Goal: Task Accomplishment & Management: Manage account settings

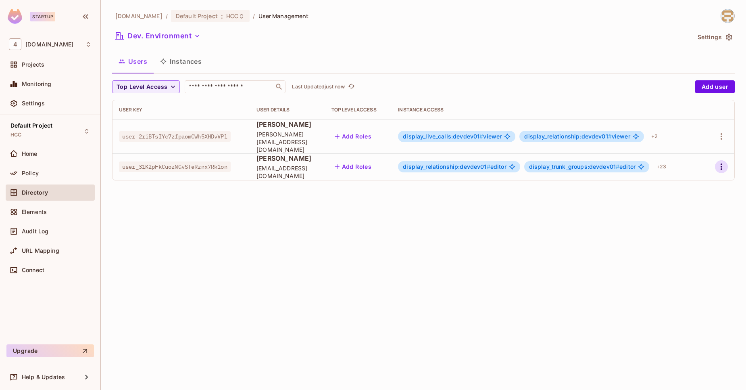
click at [725, 162] on icon "button" at bounding box center [722, 167] width 10 height 10
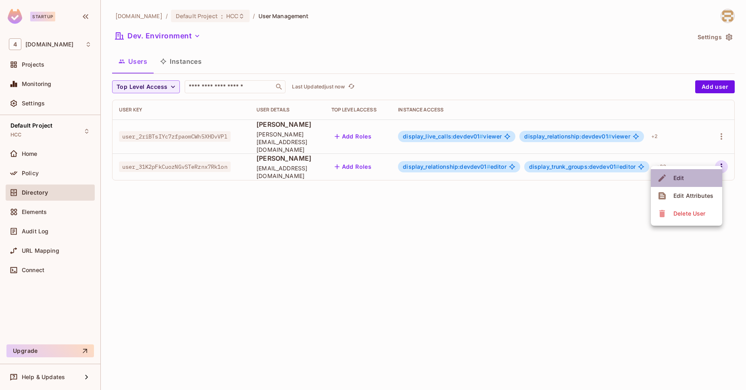
click at [709, 173] on li "Edit" at bounding box center [686, 178] width 71 height 18
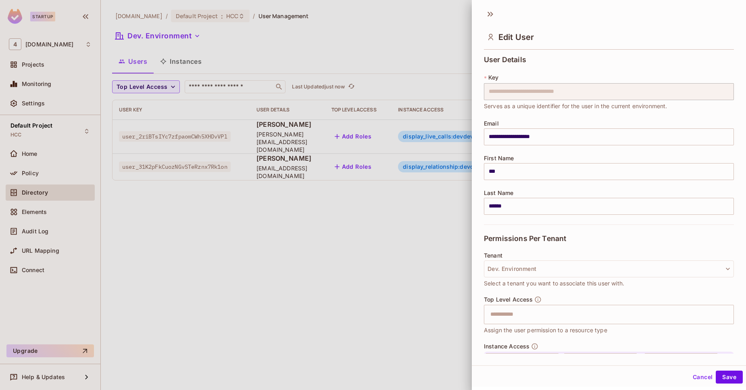
click at [391, 263] on div at bounding box center [373, 195] width 746 height 390
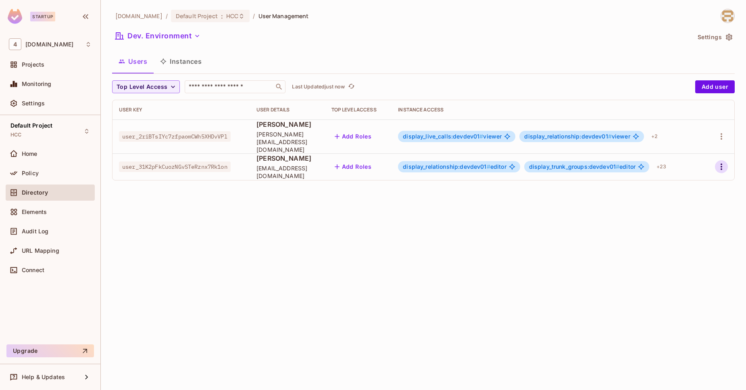
click at [715, 160] on button "button" at bounding box center [721, 166] width 13 height 13
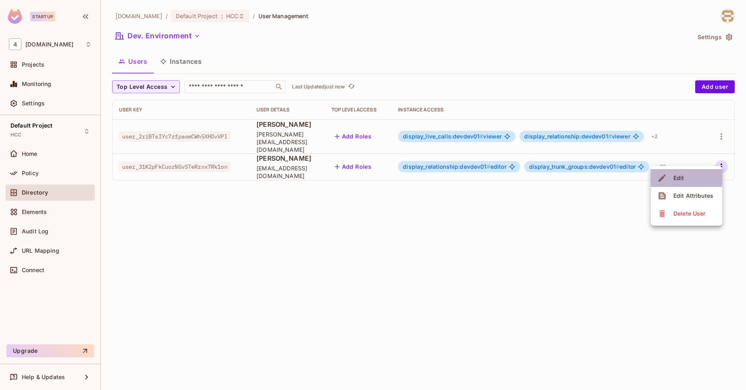
click at [686, 177] on span "Edit" at bounding box center [679, 177] width 16 height 13
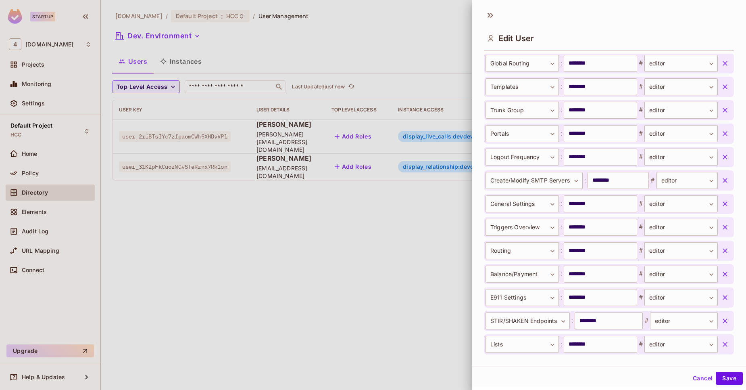
scroll to position [511, 0]
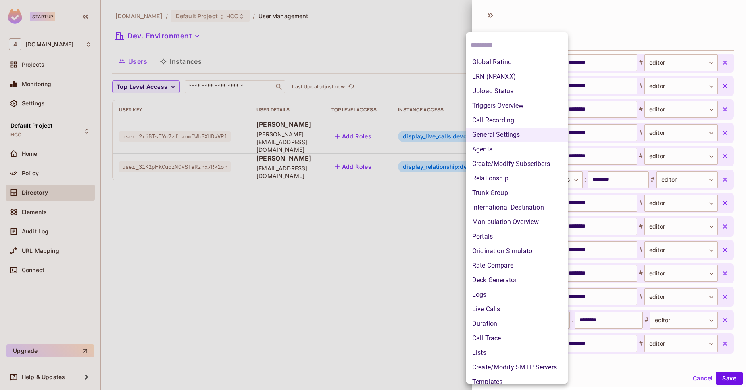
click at [544, 211] on body "**********" at bounding box center [373, 195] width 746 height 390
click at [344, 241] on div at bounding box center [373, 195] width 746 height 390
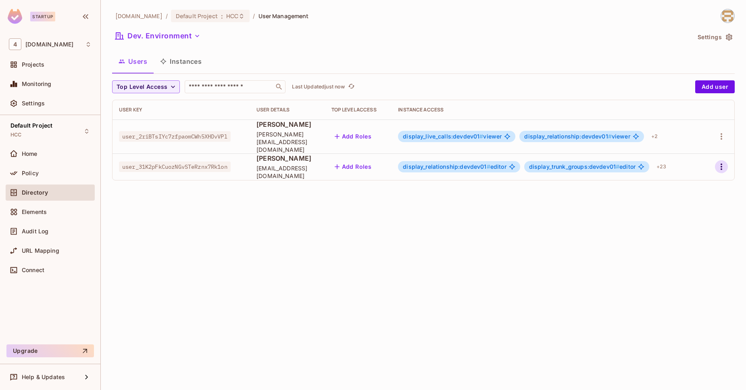
click at [724, 165] on button "button" at bounding box center [721, 166] width 13 height 13
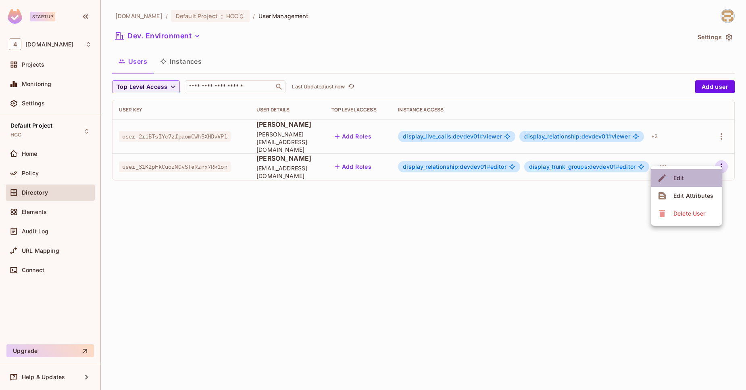
click at [706, 178] on li "Edit" at bounding box center [686, 178] width 71 height 18
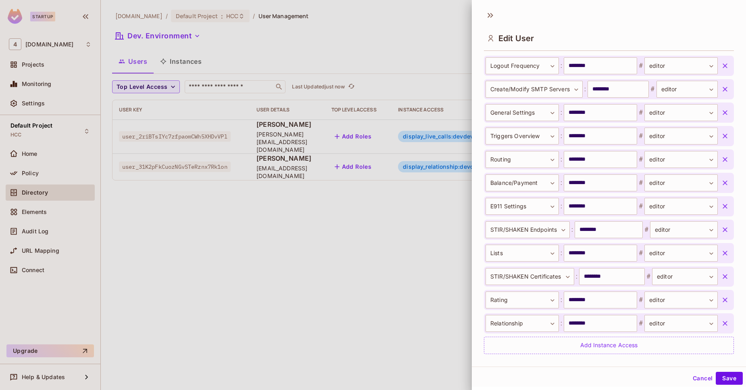
scroll to position [602, 0]
click at [378, 282] on div at bounding box center [373, 195] width 746 height 390
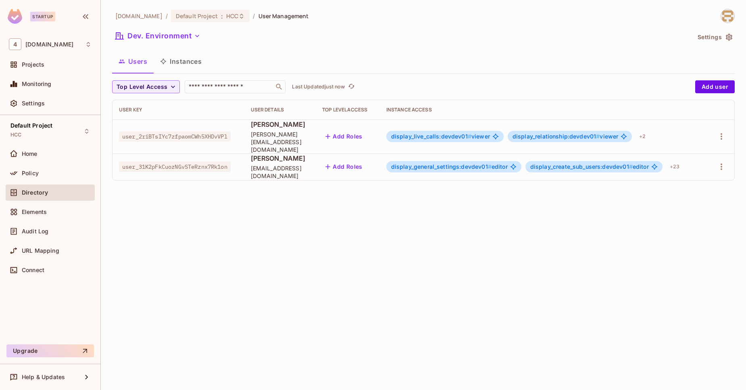
click at [362, 273] on div "46labs.com / Default Project : HCC / User Management Dev. Environment Settings …" at bounding box center [423, 195] width 645 height 390
click at [724, 162] on icon "button" at bounding box center [722, 167] width 10 height 10
click at [720, 162] on icon "button" at bounding box center [722, 167] width 10 height 10
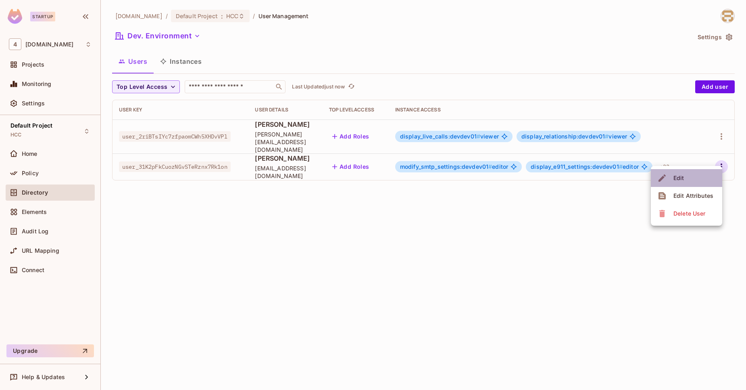
click at [700, 174] on li "Edit" at bounding box center [686, 178] width 71 height 18
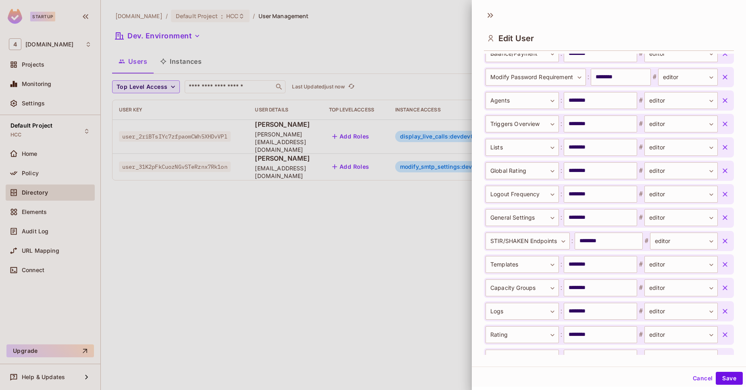
scroll to position [311, 0]
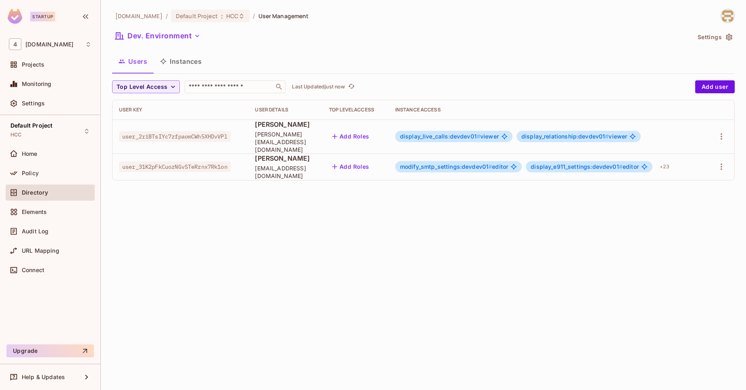
click at [715, 161] on div at bounding box center [720, 166] width 15 height 13
click at [719, 162] on icon "button" at bounding box center [722, 167] width 10 height 10
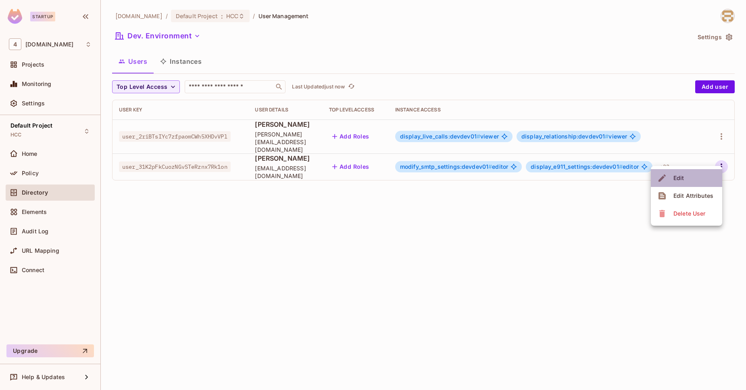
click at [701, 174] on li "Edit" at bounding box center [686, 178] width 71 height 18
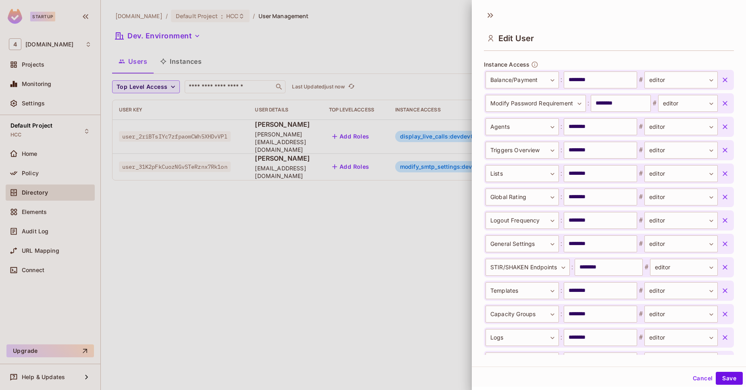
scroll to position [284, 0]
click at [341, 299] on div at bounding box center [373, 195] width 746 height 390
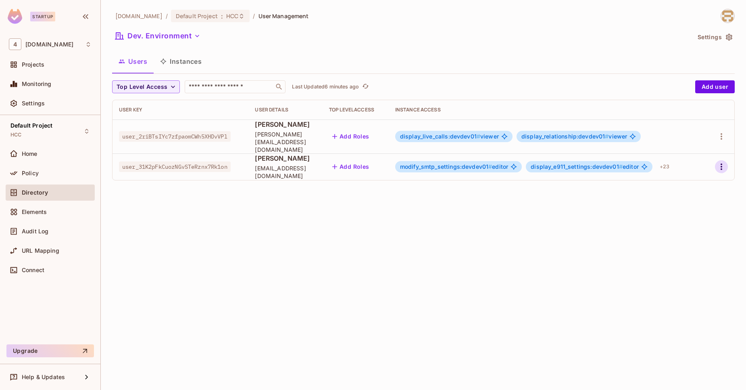
click at [722, 163] on icon "button" at bounding box center [722, 166] width 2 height 6
click at [691, 174] on li "Edit" at bounding box center [686, 178] width 71 height 18
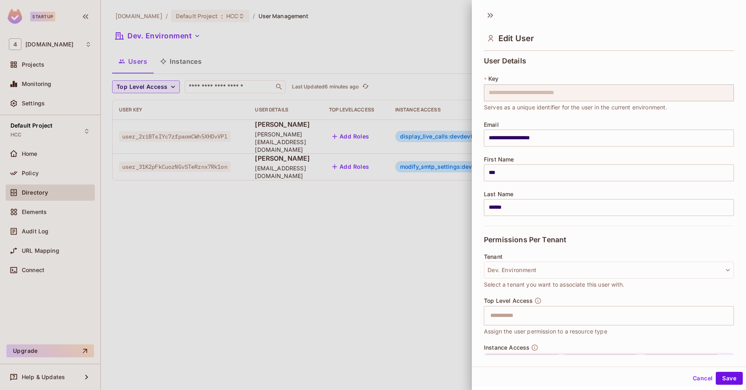
click at [690, 375] on button "Cancel" at bounding box center [703, 378] width 26 height 13
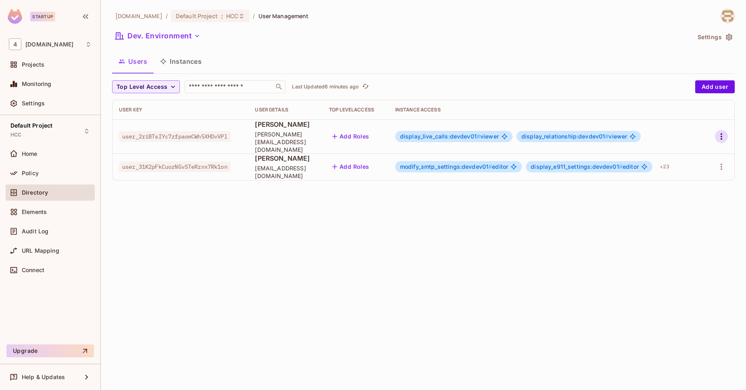
click at [724, 137] on icon "button" at bounding box center [722, 137] width 10 height 10
click at [698, 150] on li "Edit" at bounding box center [686, 151] width 71 height 18
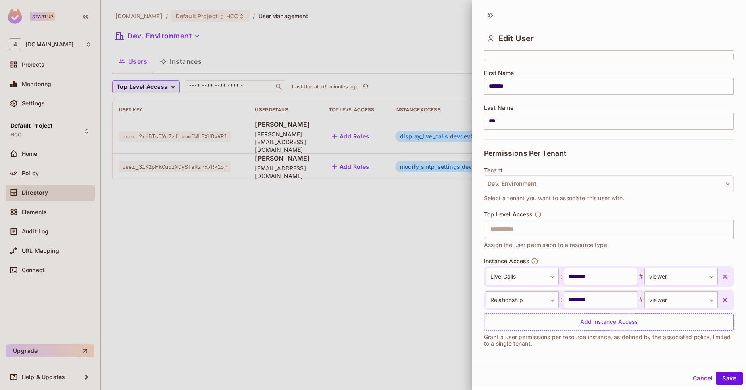
scroll to position [1, 0]
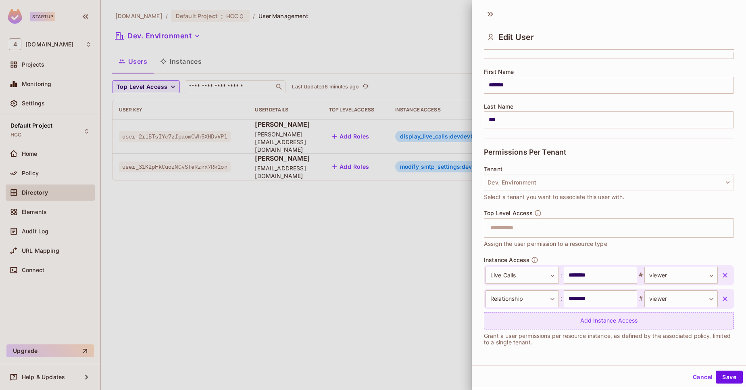
click at [599, 318] on div "Add Instance Access" at bounding box center [609, 320] width 250 height 17
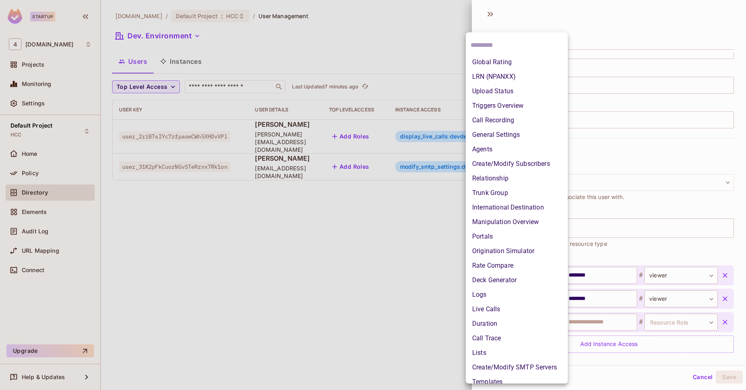
click at [542, 316] on body "**********" at bounding box center [373, 195] width 746 height 390
click at [499, 137] on li "General Settings" at bounding box center [517, 134] width 102 height 15
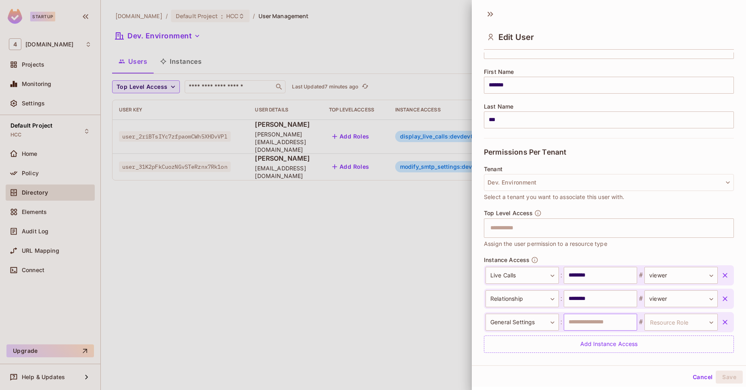
click at [579, 321] on input "text" at bounding box center [600, 321] width 73 height 17
click at [599, 323] on input "text" at bounding box center [600, 321] width 73 height 17
click at [644, 317] on body "**********" at bounding box center [373, 195] width 746 height 390
click at [645, 359] on li "editor" at bounding box center [667, 358] width 74 height 15
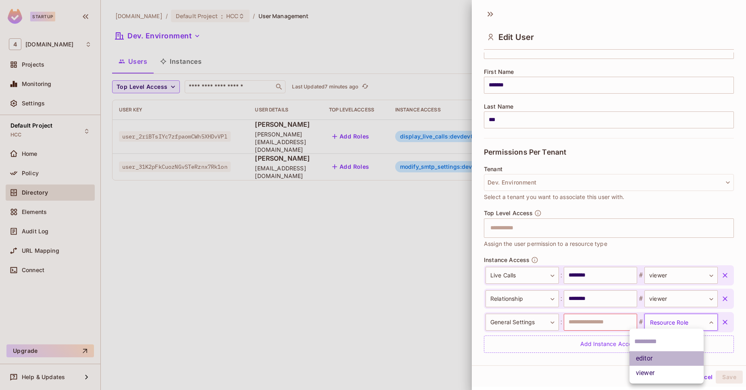
type input "******"
click at [602, 326] on input "text" at bounding box center [600, 321] width 73 height 17
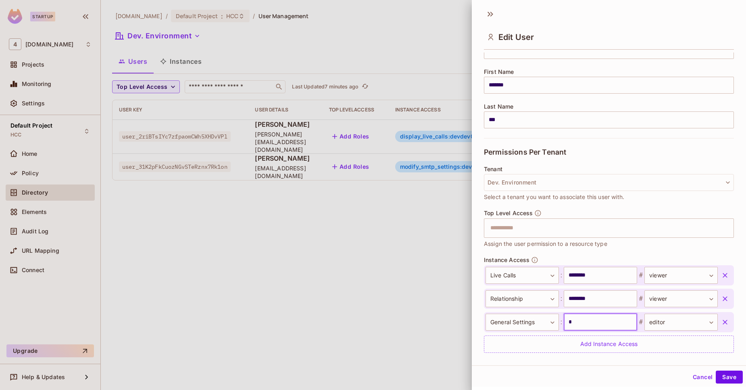
click at [599, 323] on input "*" at bounding box center [600, 321] width 73 height 17
type input "*******"
click at [721, 320] on icon "button" at bounding box center [725, 322] width 8 height 8
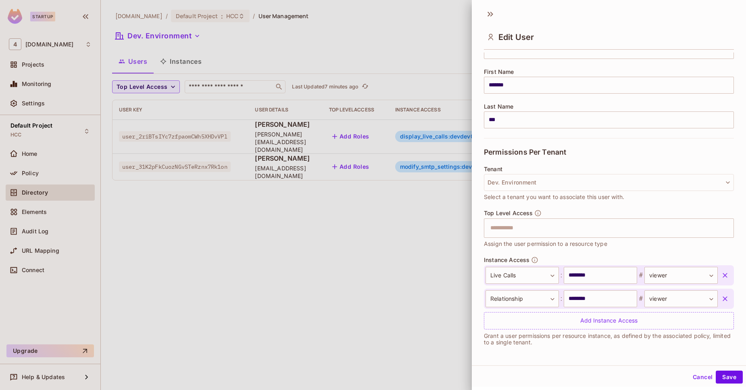
click at [325, 266] on div at bounding box center [373, 195] width 746 height 390
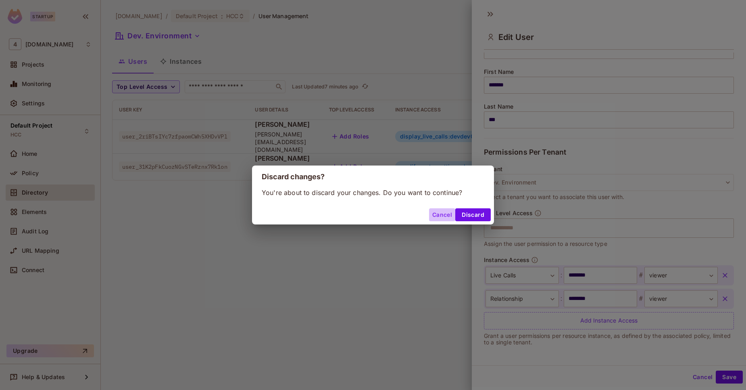
click at [445, 215] on button "Cancel" at bounding box center [442, 214] width 26 height 13
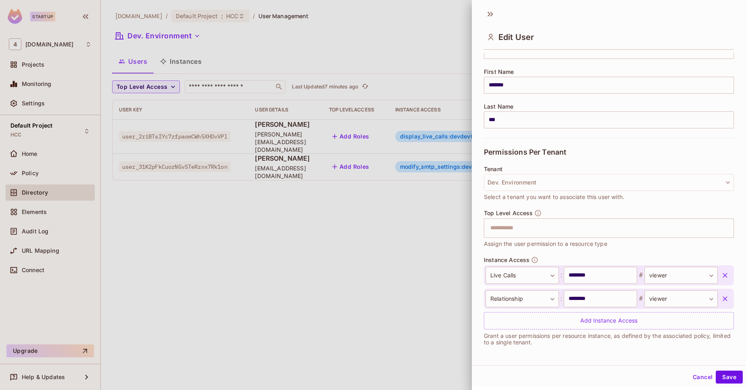
click at [696, 377] on button "Cancel" at bounding box center [703, 376] width 26 height 13
